Goal: Check status: Check status

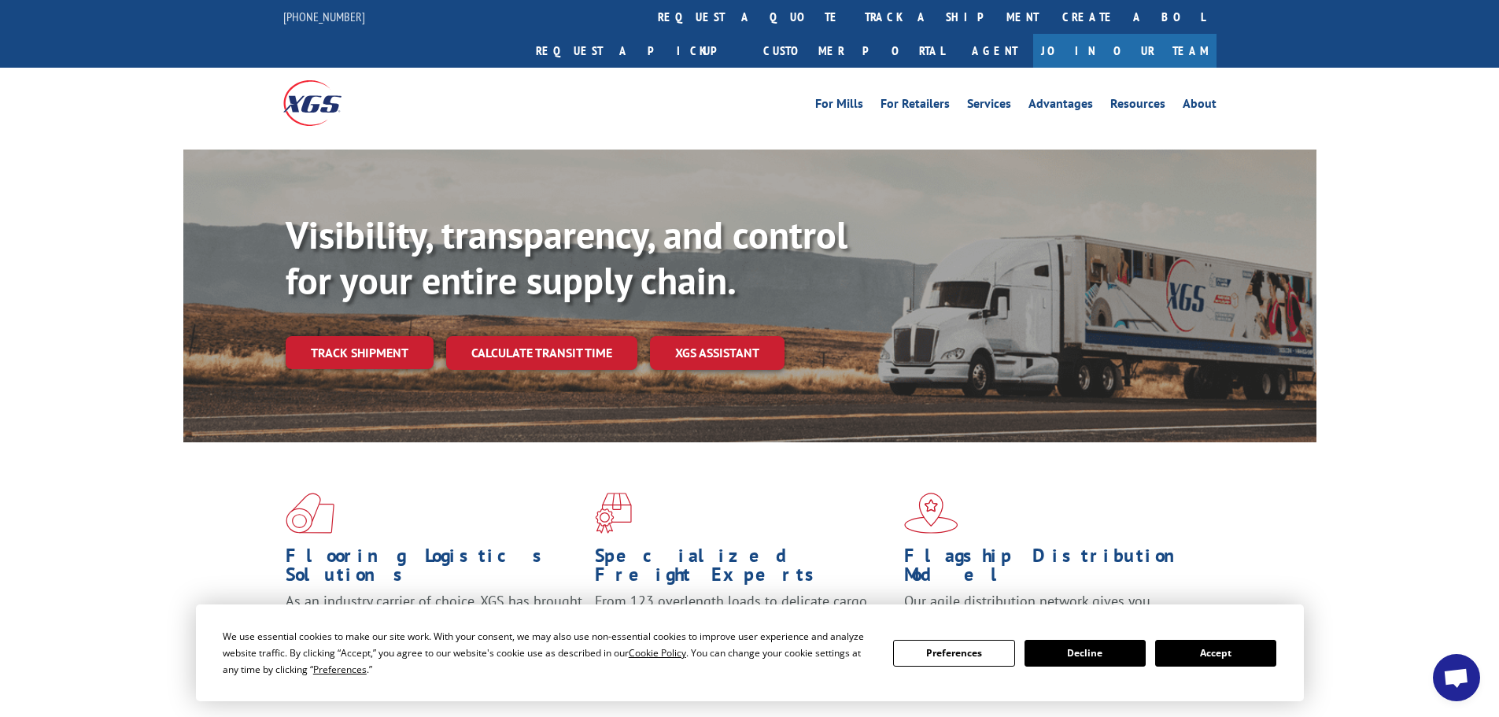
click at [1254, 652] on button "Accept" at bounding box center [1215, 653] width 121 height 27
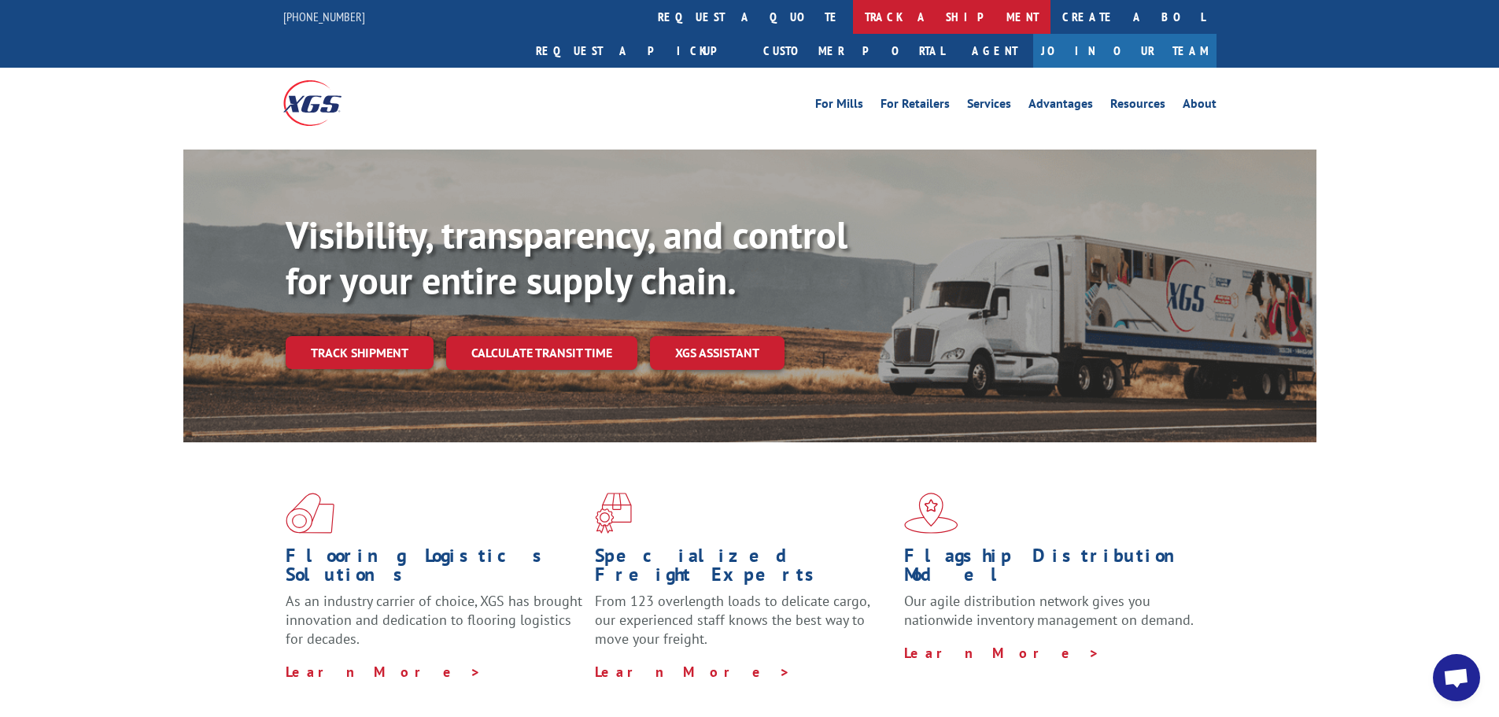
click at [853, 17] on link "track a shipment" at bounding box center [951, 17] width 197 height 34
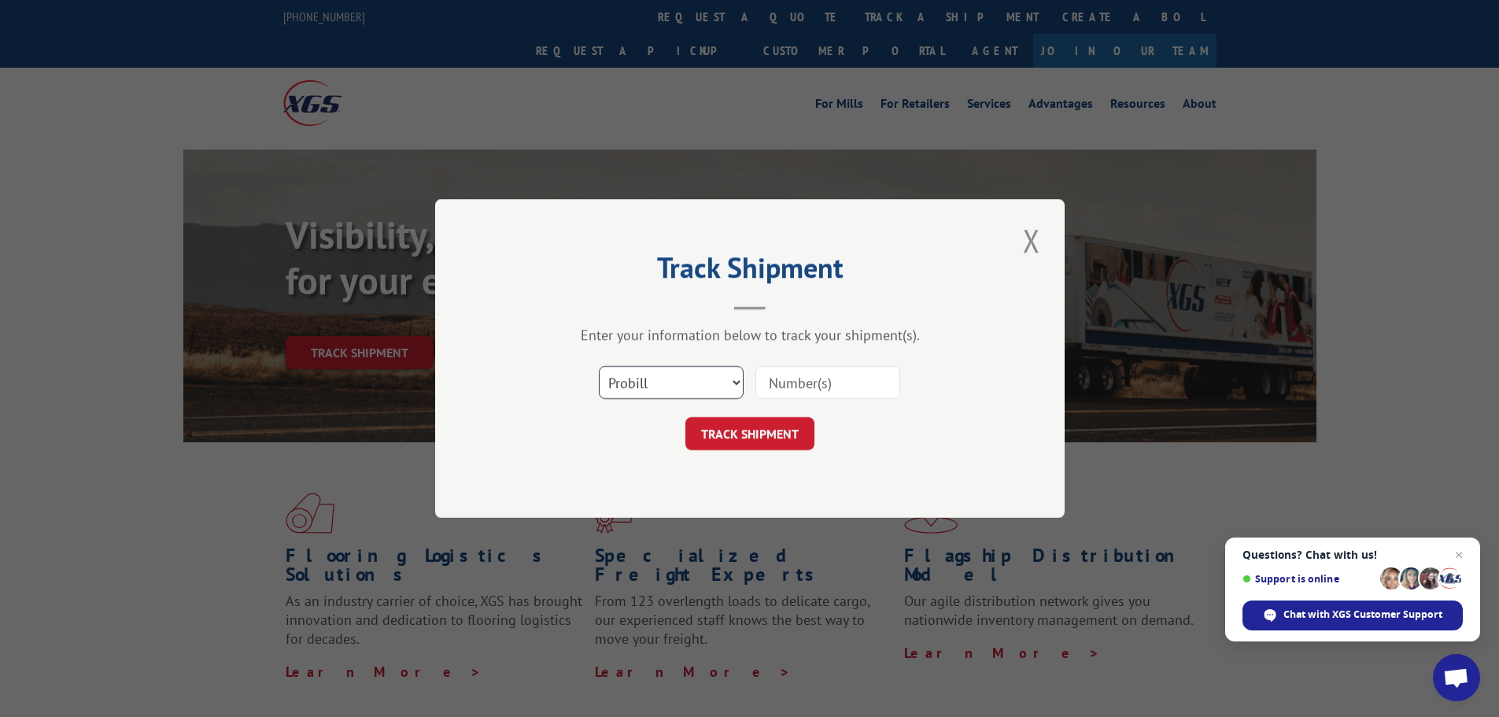
click at [718, 386] on select "Select category... Probill BOL PO" at bounding box center [671, 382] width 145 height 33
select select "bol"
click at [599, 366] on select "Select category... Probill BOL PO" at bounding box center [671, 382] width 145 height 33
click at [786, 380] on input at bounding box center [827, 382] width 145 height 33
paste input "5964197"
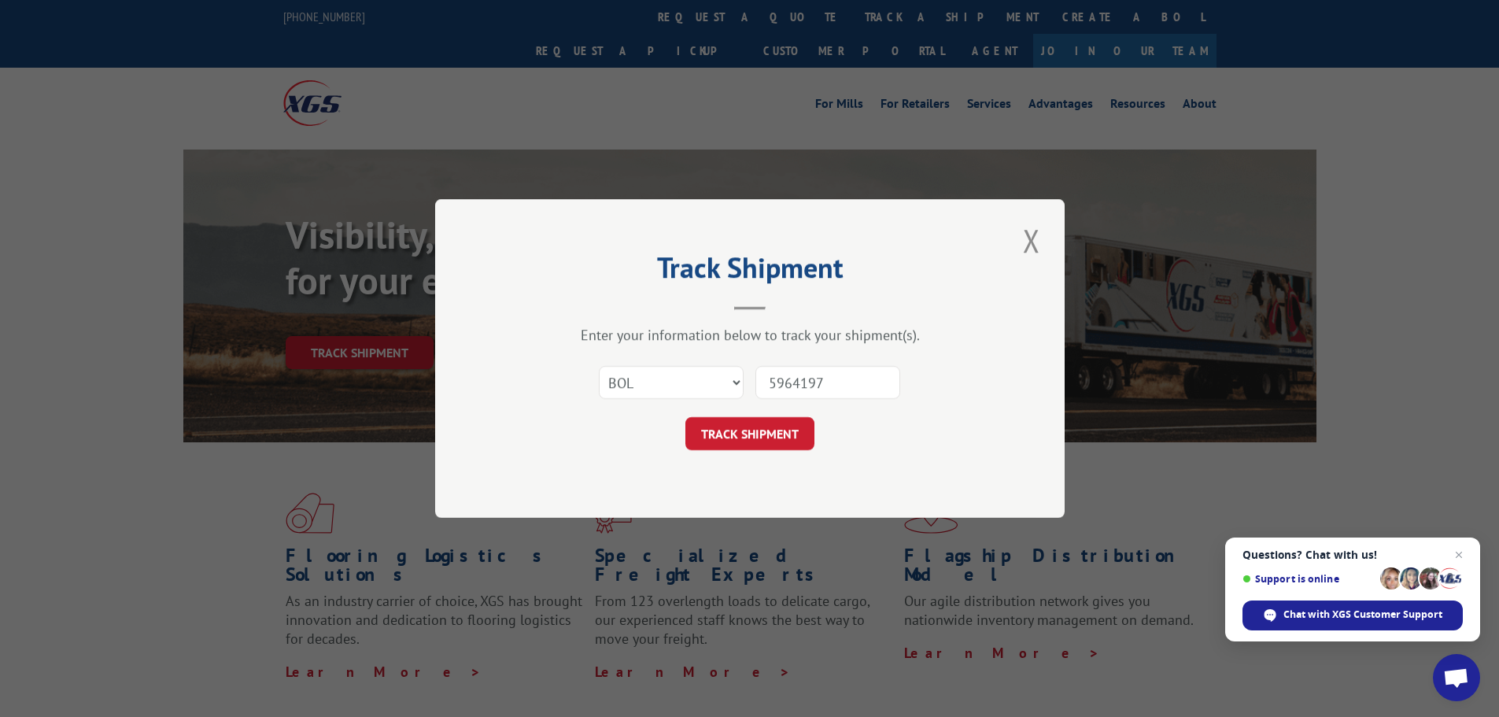
type input "5964197"
click at [742, 433] on button "TRACK SHIPMENT" at bounding box center [749, 433] width 129 height 33
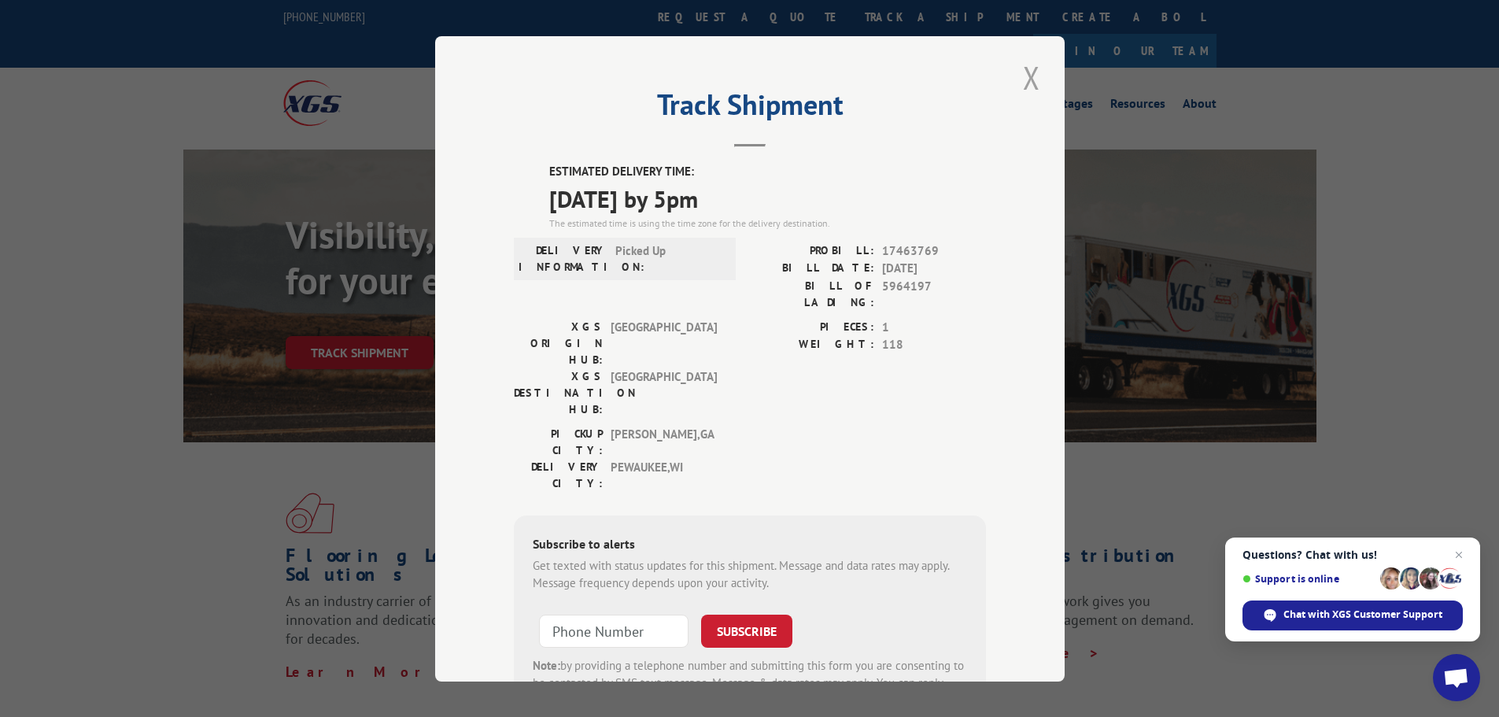
click at [1023, 77] on button "Close modal" at bounding box center [1031, 77] width 27 height 43
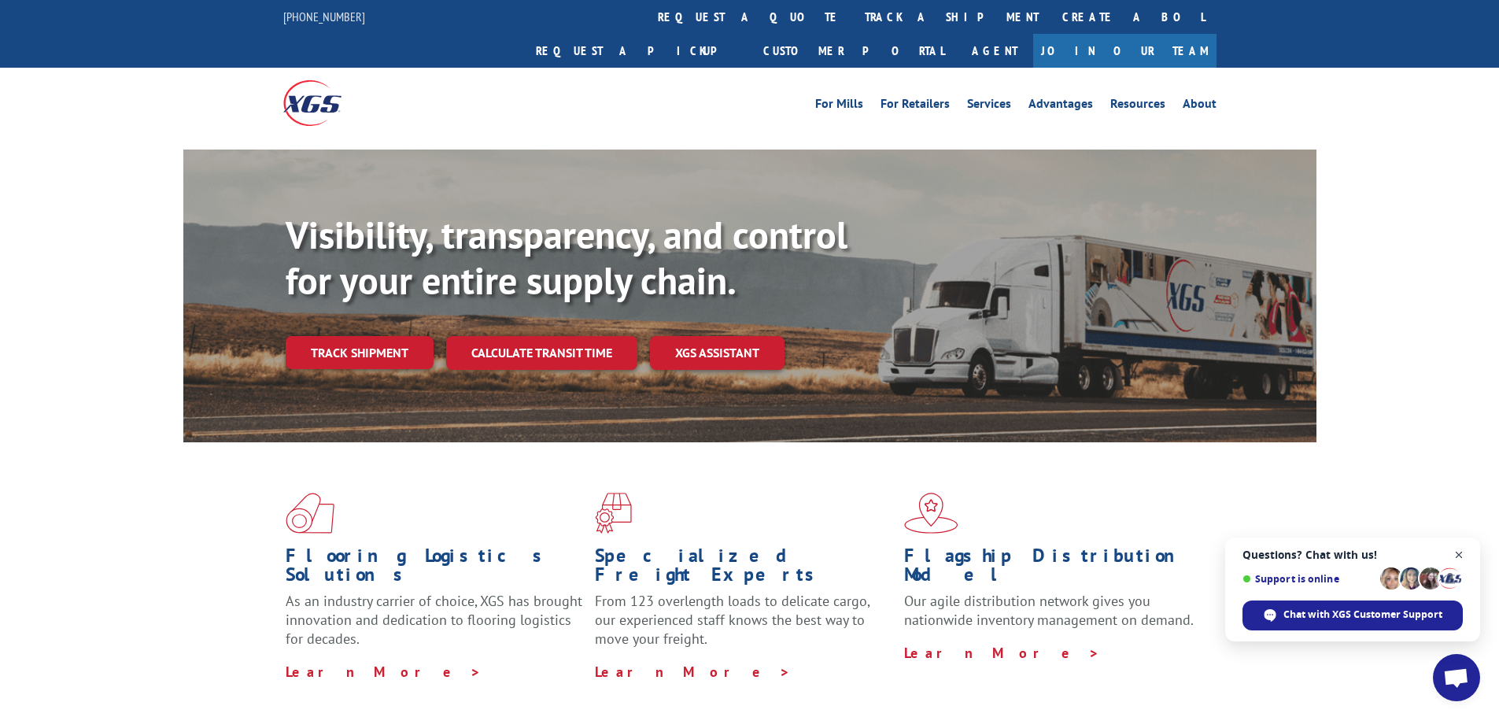
click at [1461, 552] on span "Open chat" at bounding box center [1459, 555] width 20 height 20
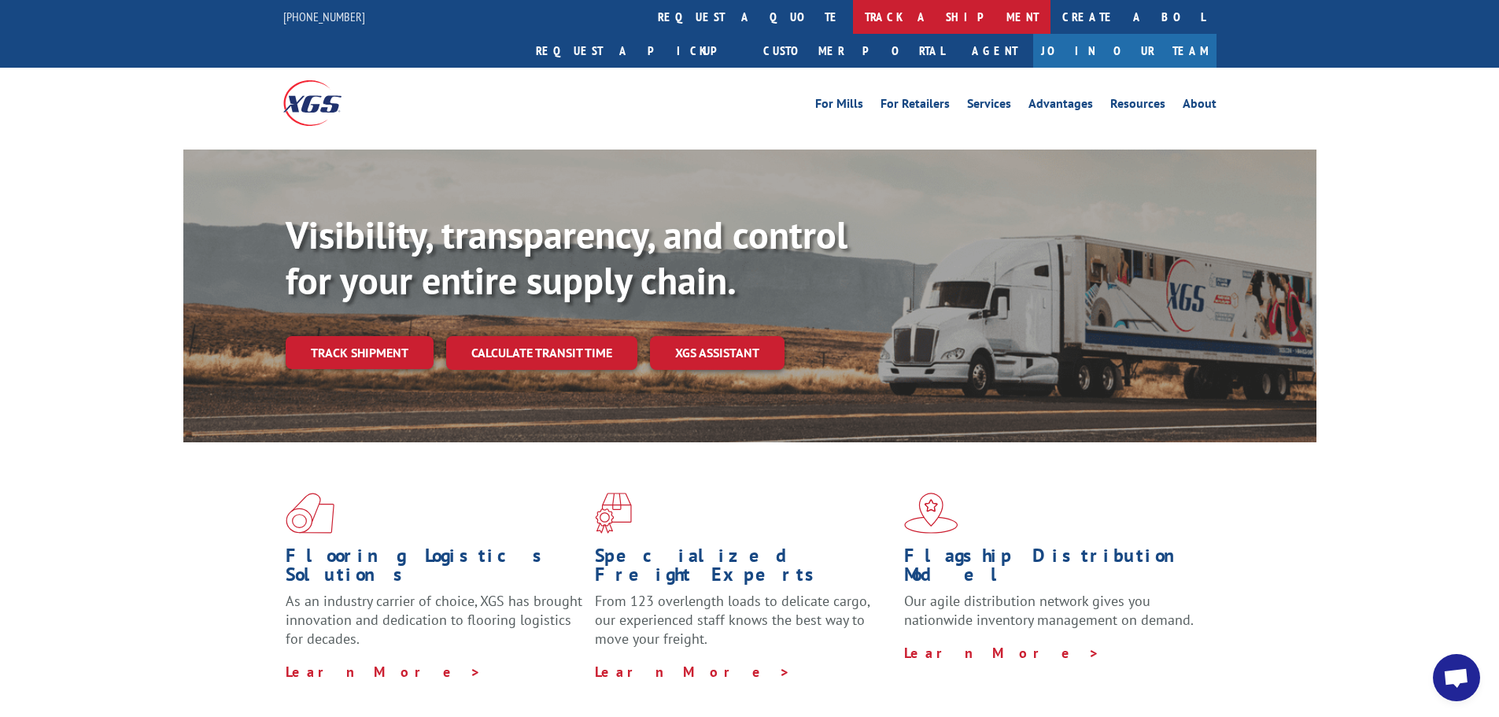
click at [853, 30] on link "track a shipment" at bounding box center [951, 17] width 197 height 34
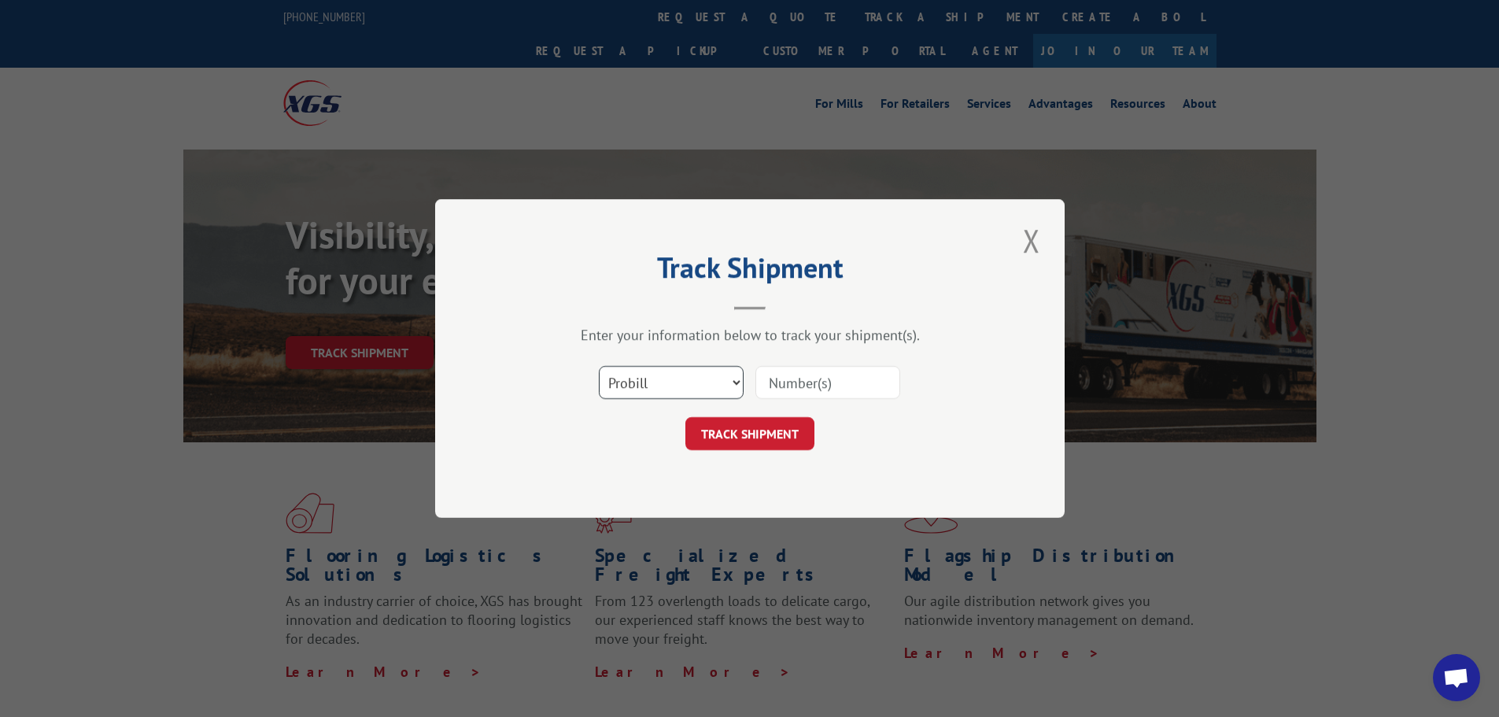
click at [688, 386] on select "Select category... Probill BOL PO" at bounding box center [671, 382] width 145 height 33
select select "bol"
click at [599, 366] on select "Select category... Probill BOL PO" at bounding box center [671, 382] width 145 height 33
click at [802, 380] on input at bounding box center [827, 382] width 145 height 33
paste input "4935685"
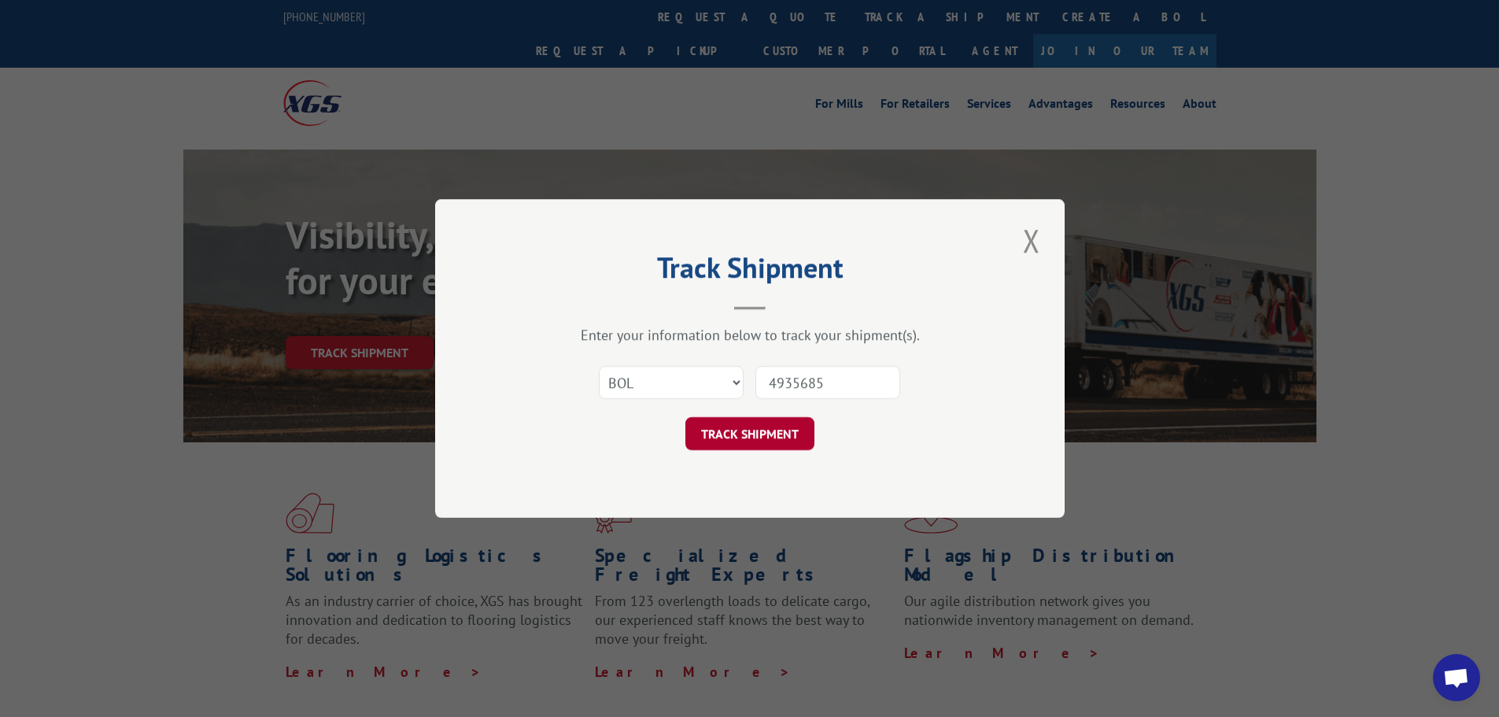
type input "4935685"
click at [755, 434] on button "TRACK SHIPMENT" at bounding box center [749, 433] width 129 height 33
